Goal: Task Accomplishment & Management: Use online tool/utility

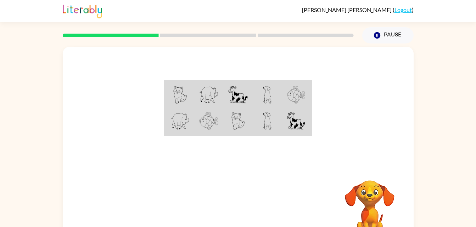
drag, startPoint x: 478, startPoint y: 27, endPoint x: 340, endPoint y: 63, distance: 142.7
click at [340, 63] on div at bounding box center [238, 106] width 351 height 119
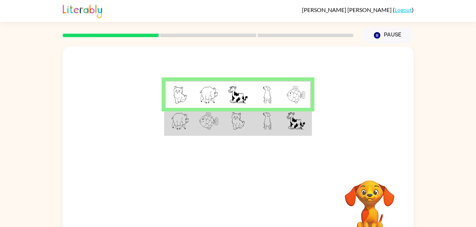
click at [260, 121] on td at bounding box center [266, 121] width 29 height 27
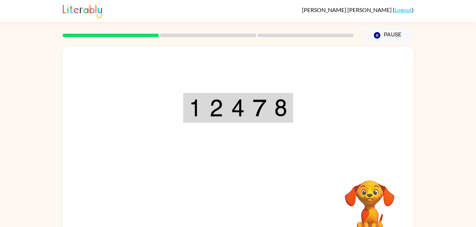
click at [226, 212] on div "Your browser must support playing .mp4 files to use Literably. Please try using…" at bounding box center [238, 148] width 351 height 202
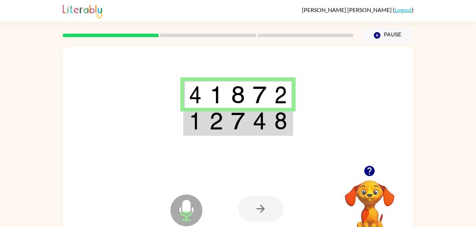
click at [203, 123] on td at bounding box center [195, 121] width 22 height 27
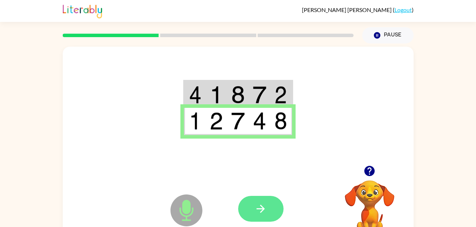
click at [258, 216] on button "button" at bounding box center [260, 209] width 45 height 26
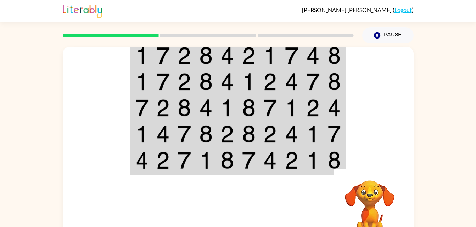
click at [318, 54] on img at bounding box center [312, 56] width 13 height 18
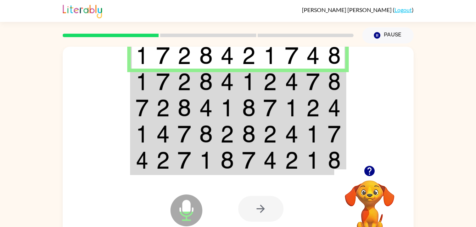
click at [328, 78] on img at bounding box center [334, 82] width 13 height 18
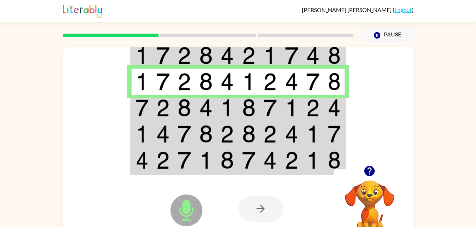
click at [332, 110] on img at bounding box center [334, 108] width 13 height 18
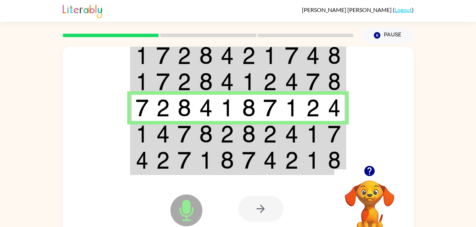
click at [313, 133] on img at bounding box center [312, 134] width 13 height 18
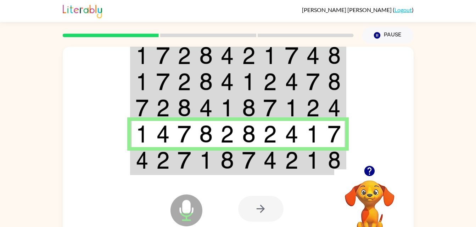
click at [312, 165] on img at bounding box center [312, 161] width 13 height 18
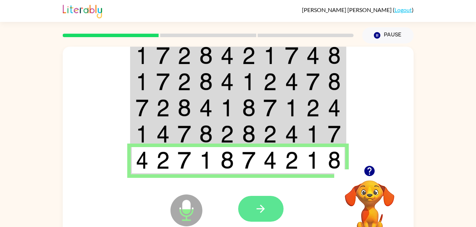
click at [271, 207] on button "button" at bounding box center [260, 209] width 45 height 26
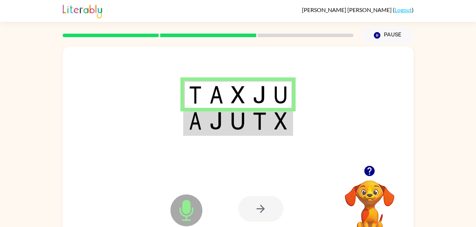
click at [267, 121] on td at bounding box center [260, 121] width 22 height 27
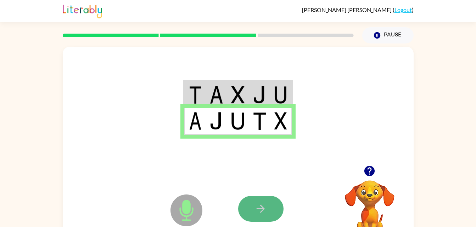
click at [267, 205] on button "button" at bounding box center [260, 209] width 45 height 26
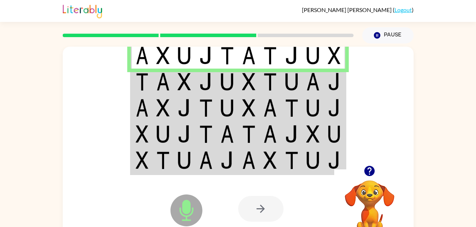
click at [236, 81] on td at bounding box center [227, 82] width 22 height 26
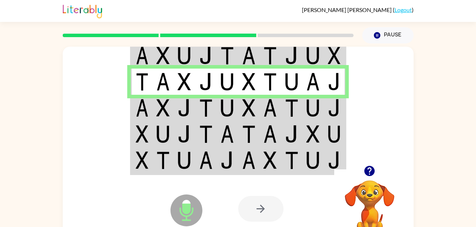
click at [252, 112] on img at bounding box center [248, 108] width 13 height 18
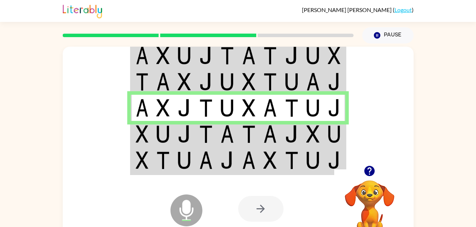
click at [190, 128] on img at bounding box center [183, 134] width 13 height 18
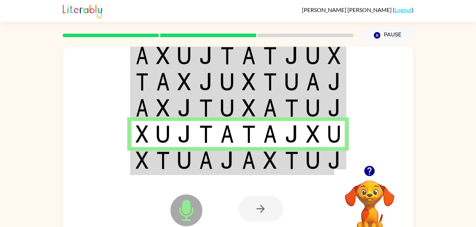
click at [149, 164] on td at bounding box center [142, 160] width 22 height 27
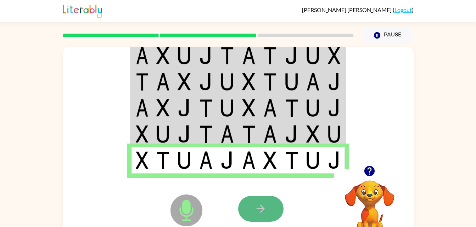
click at [265, 202] on button "button" at bounding box center [260, 209] width 45 height 26
